Goal: Entertainment & Leisure: Consume media (video, audio)

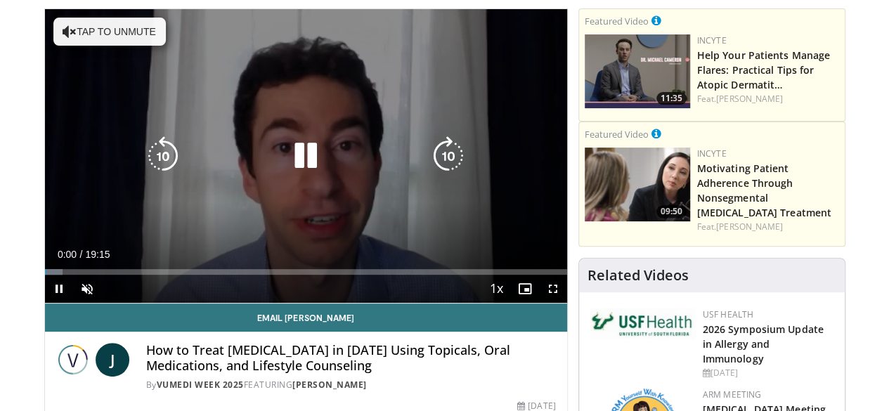
scroll to position [141, 0]
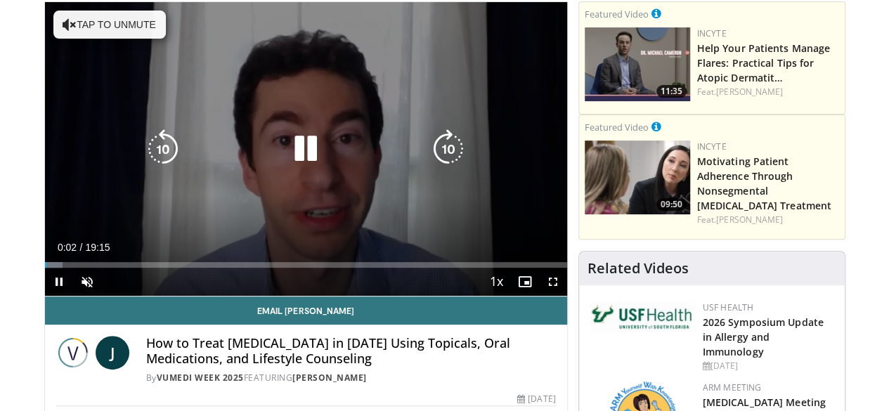
click at [91, 22] on button "Tap to unmute" at bounding box center [109, 25] width 112 height 28
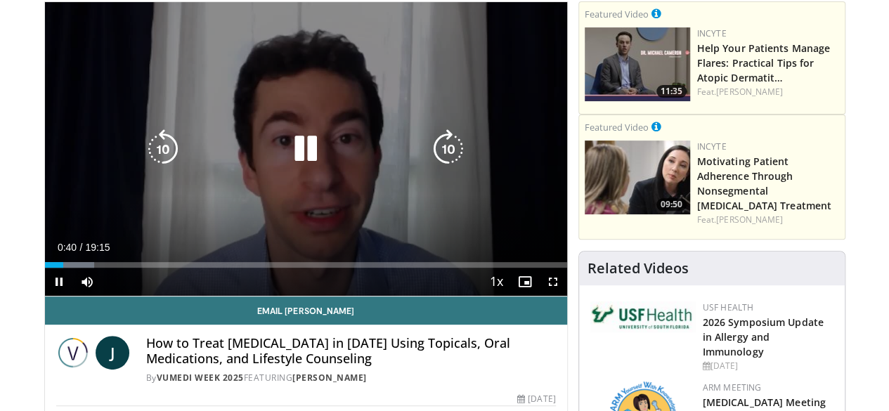
click at [287, 163] on icon "Video Player" at bounding box center [305, 148] width 39 height 39
